Goal: Information Seeking & Learning: Learn about a topic

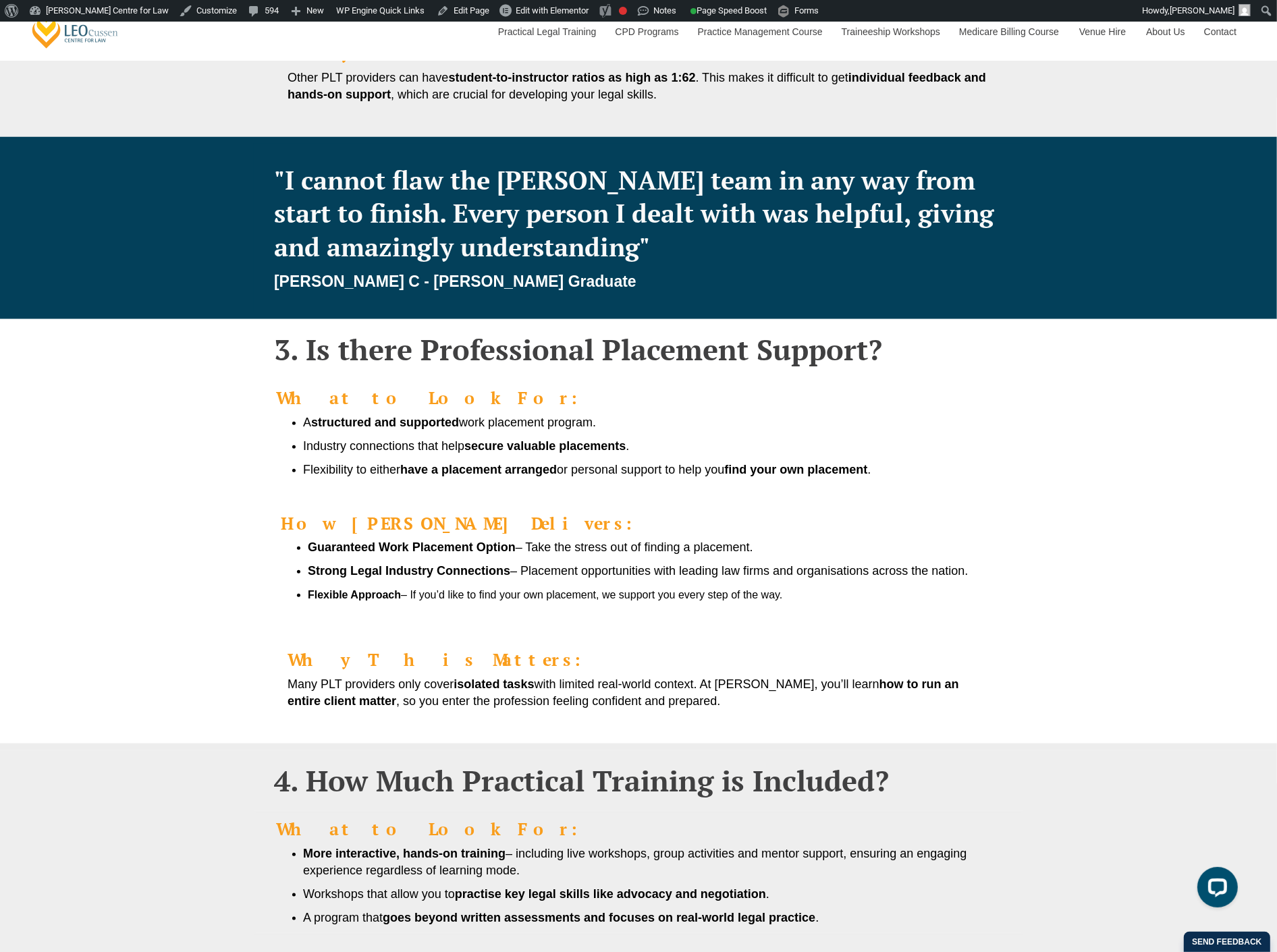
click at [549, 650] on h4 "Why This Matters:" at bounding box center [639, 660] width 702 height 19
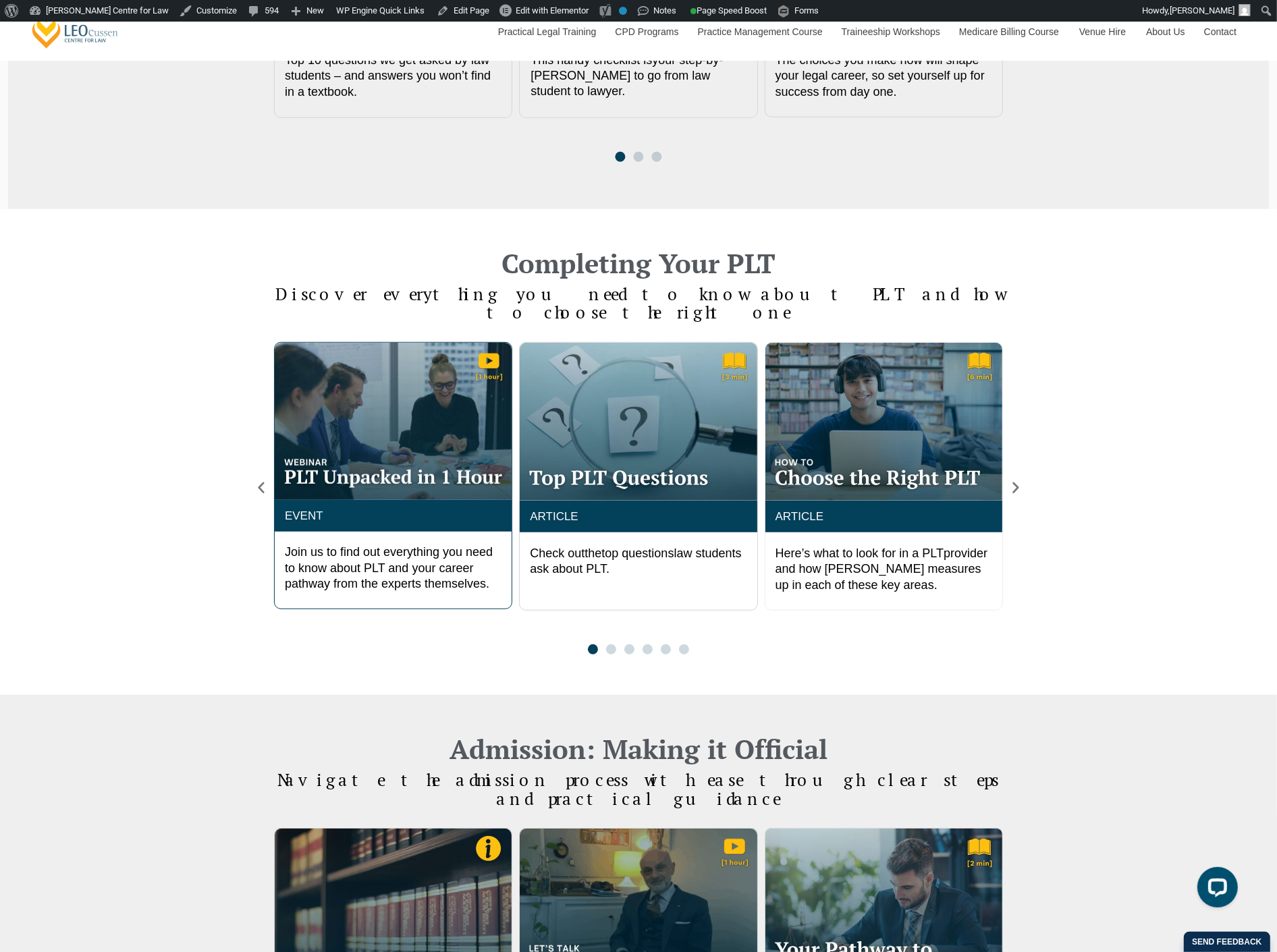
click at [405, 442] on div "1 / 6" at bounding box center [393, 422] width 237 height 157
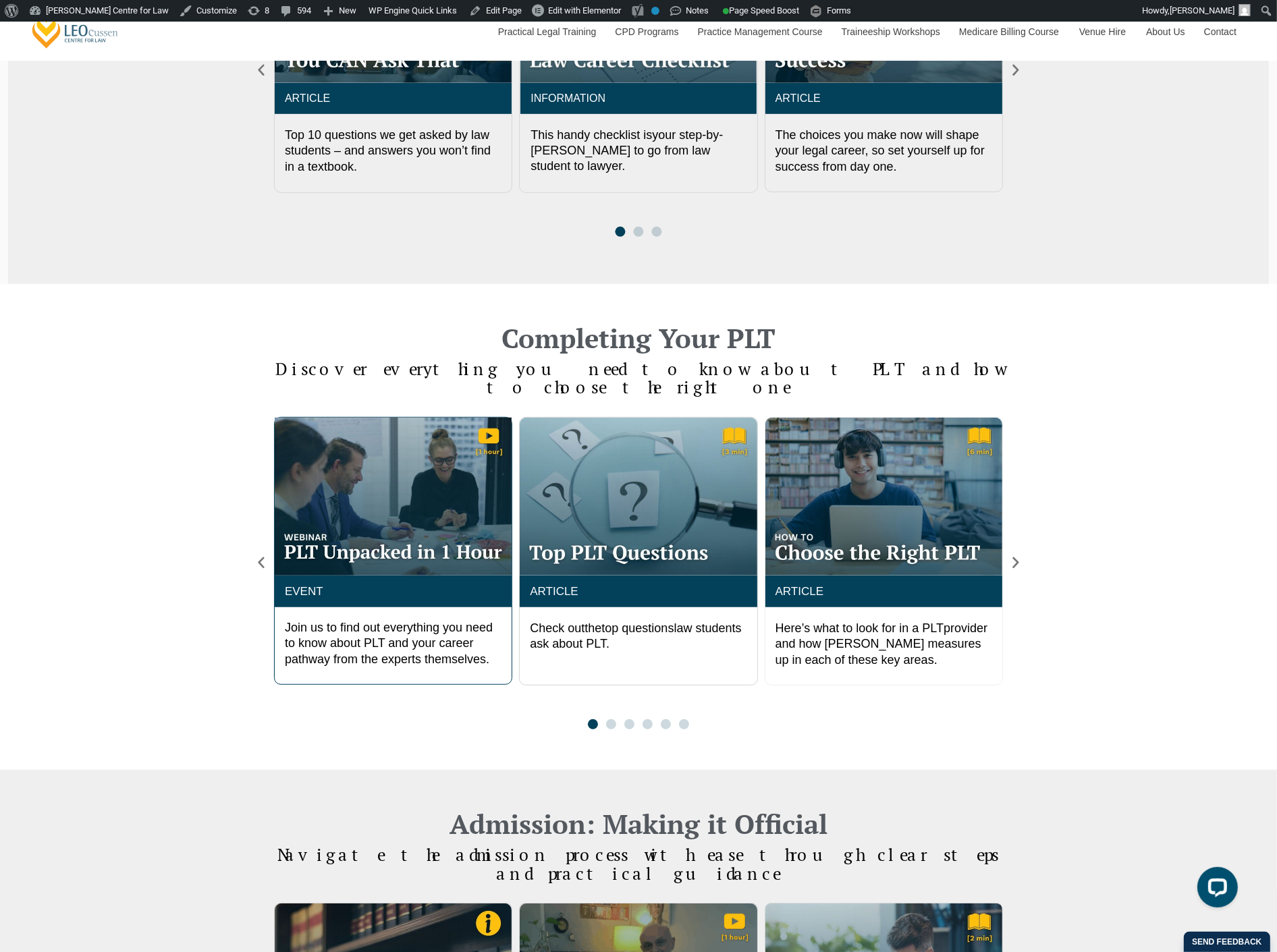
click at [414, 515] on img "1 / 6" at bounding box center [393, 497] width 237 height 158
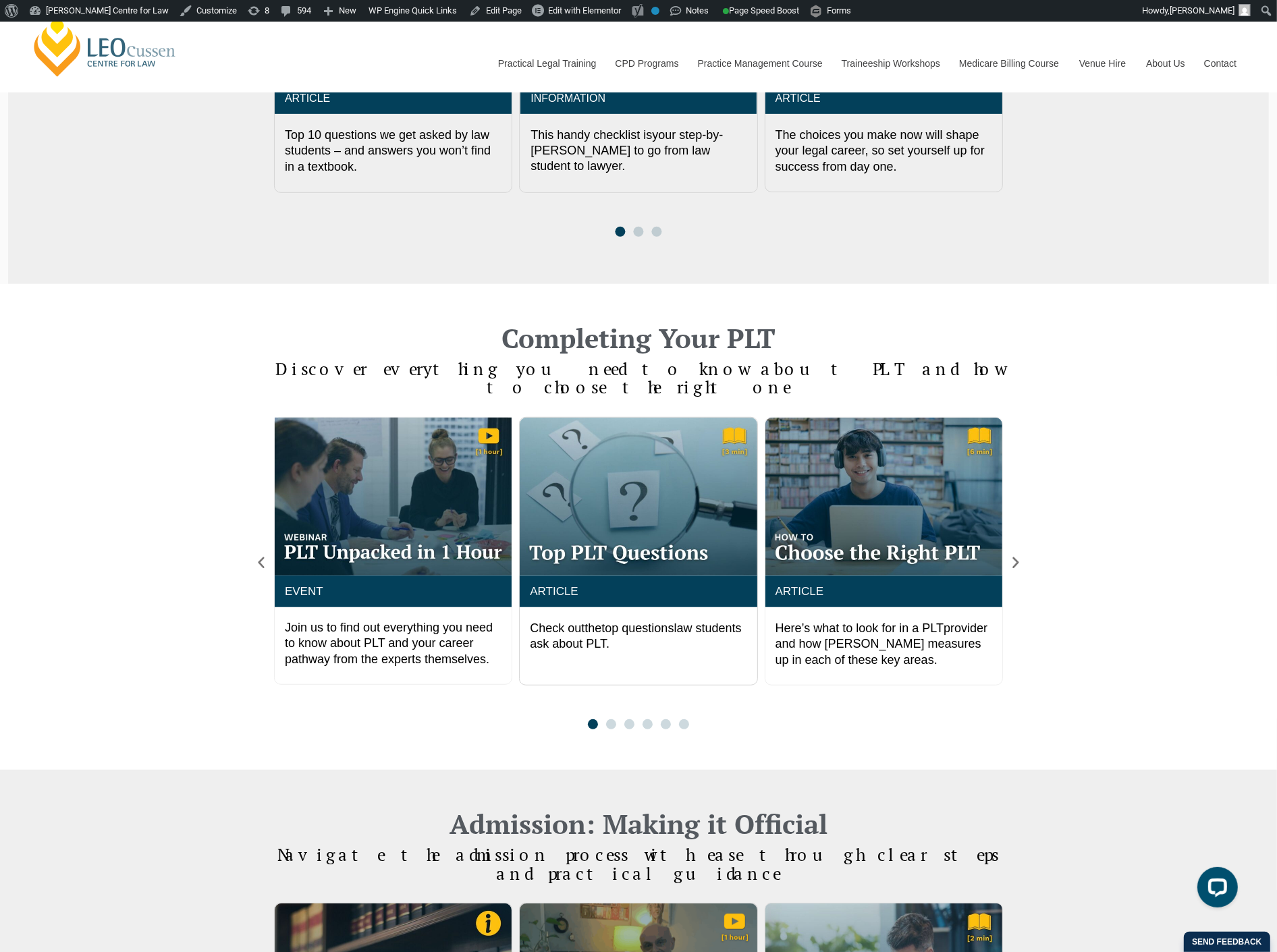
click at [204, 656] on div "Completing Your PLT Discover everything you need to know about PLT and how to c…" at bounding box center [638, 527] width 1277 height 486
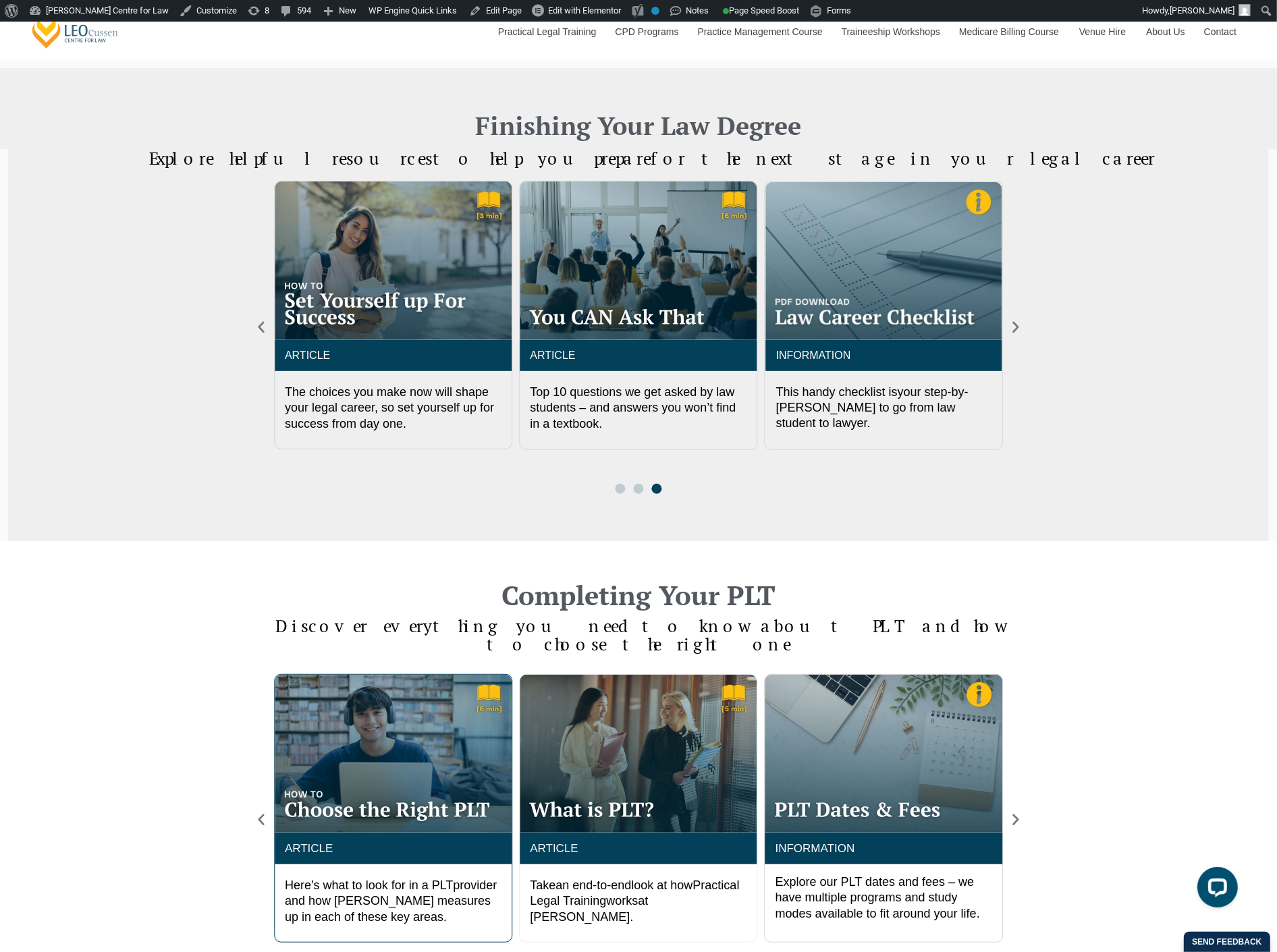
scroll to position [374, 0]
